Goal: Task Accomplishment & Management: Use online tool/utility

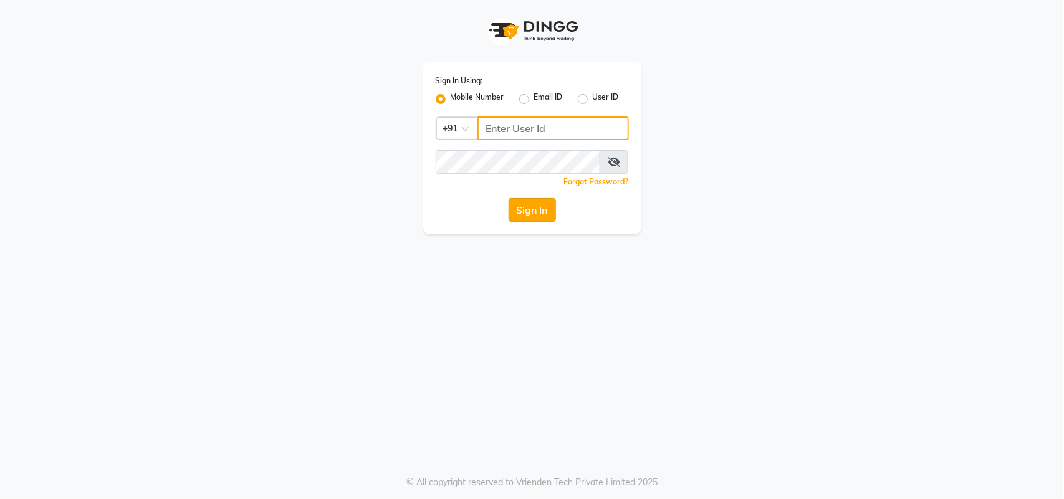
type input "7708887778"
click at [521, 201] on button "Sign In" at bounding box center [532, 210] width 47 height 24
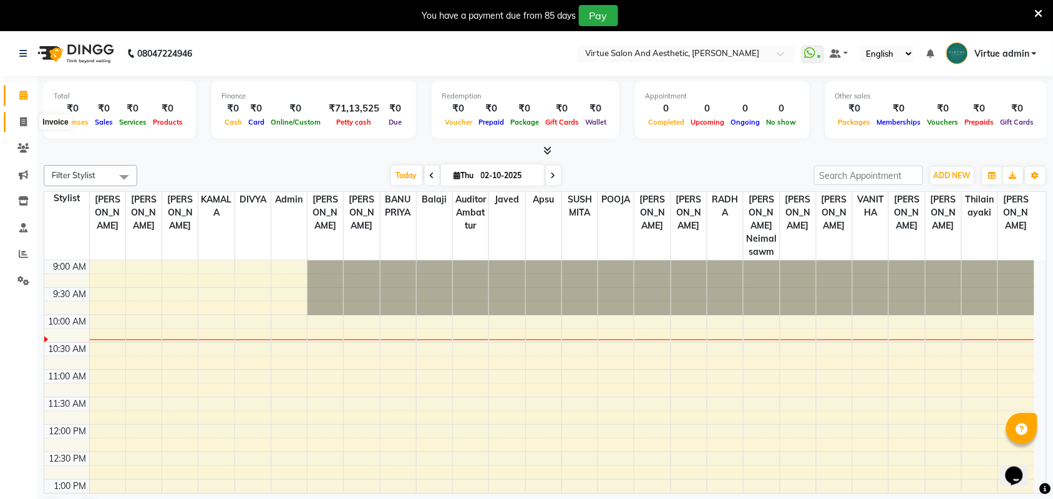
click at [22, 125] on icon at bounding box center [23, 121] width 7 height 9
select select "service"
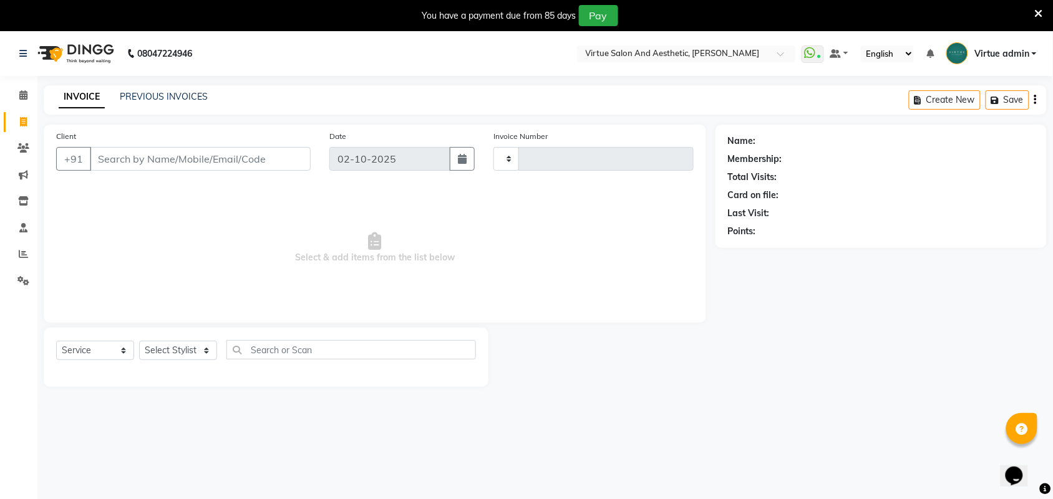
type input "3965"
select select "4466"
click at [147, 97] on link "PREVIOUS INVOICES" at bounding box center [164, 96] width 88 height 11
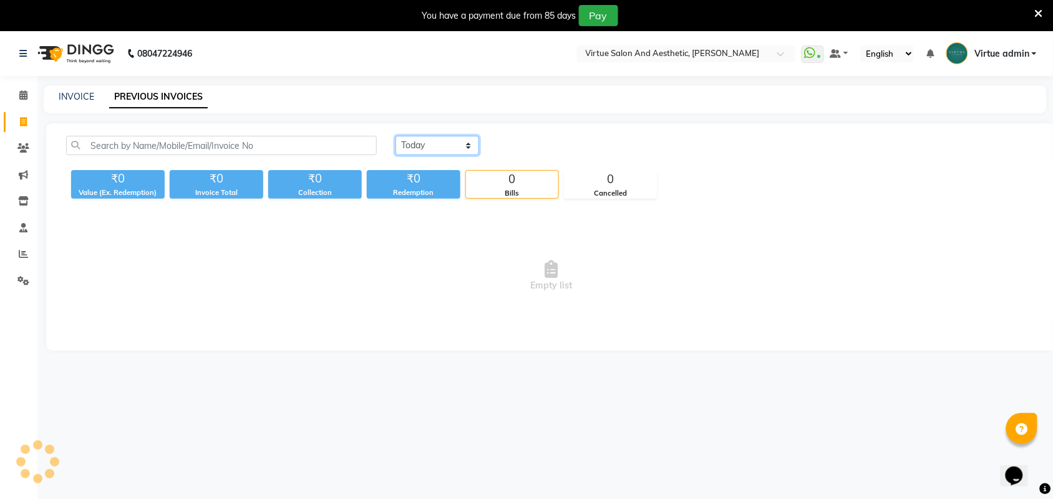
click at [447, 139] on select "[DATE] [DATE] Custom Range" at bounding box center [437, 145] width 84 height 19
select select "[DATE]"
click at [395, 136] on select "[DATE] [DATE] Custom Range" at bounding box center [437, 145] width 84 height 19
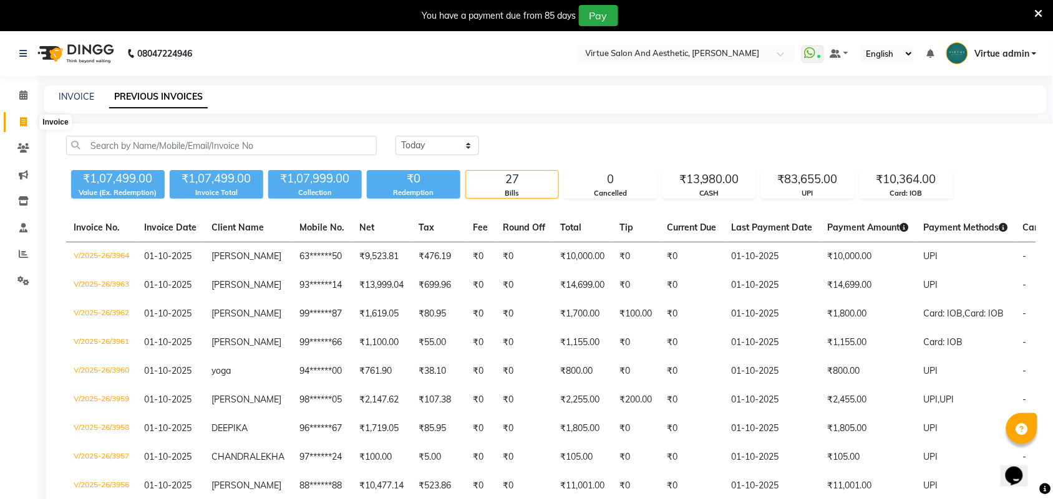
click at [19, 123] on span at bounding box center [23, 122] width 22 height 14
select select "4466"
select select "service"
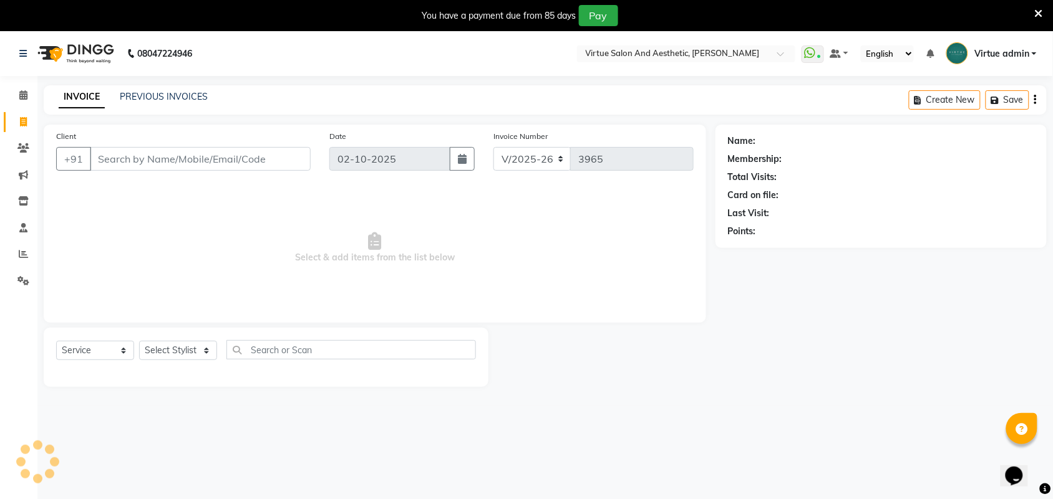
scroll to position [31, 0]
